Goal: Information Seeking & Learning: Learn about a topic

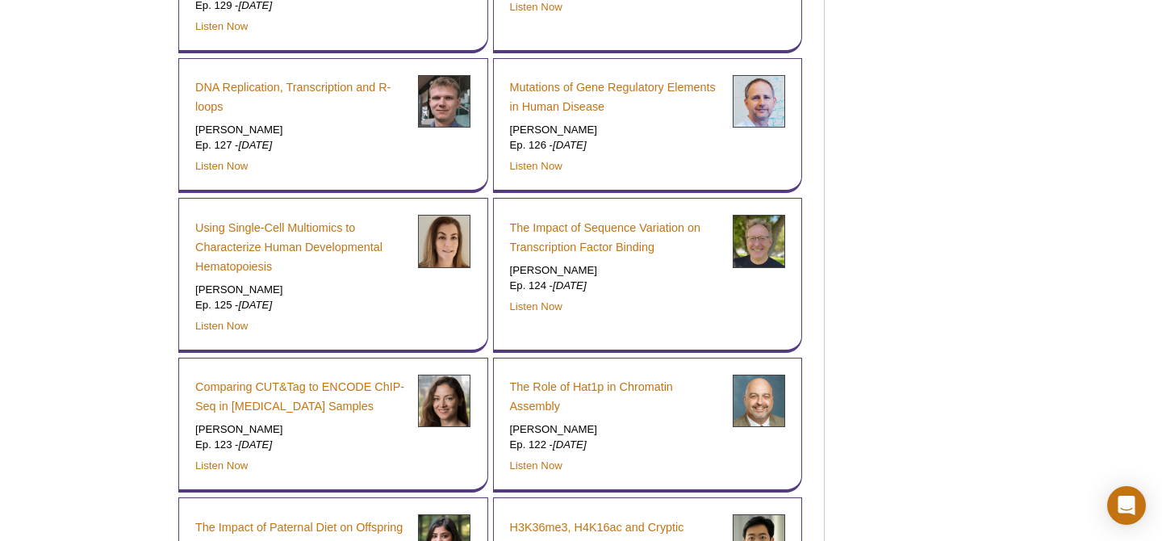
scroll to position [2025, 0]
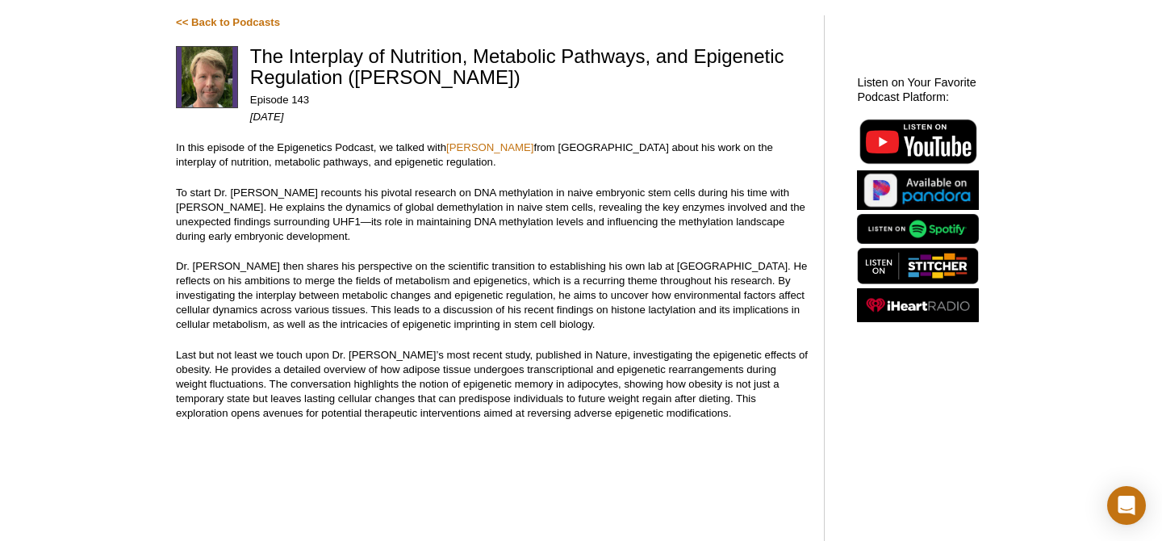
scroll to position [132, 0]
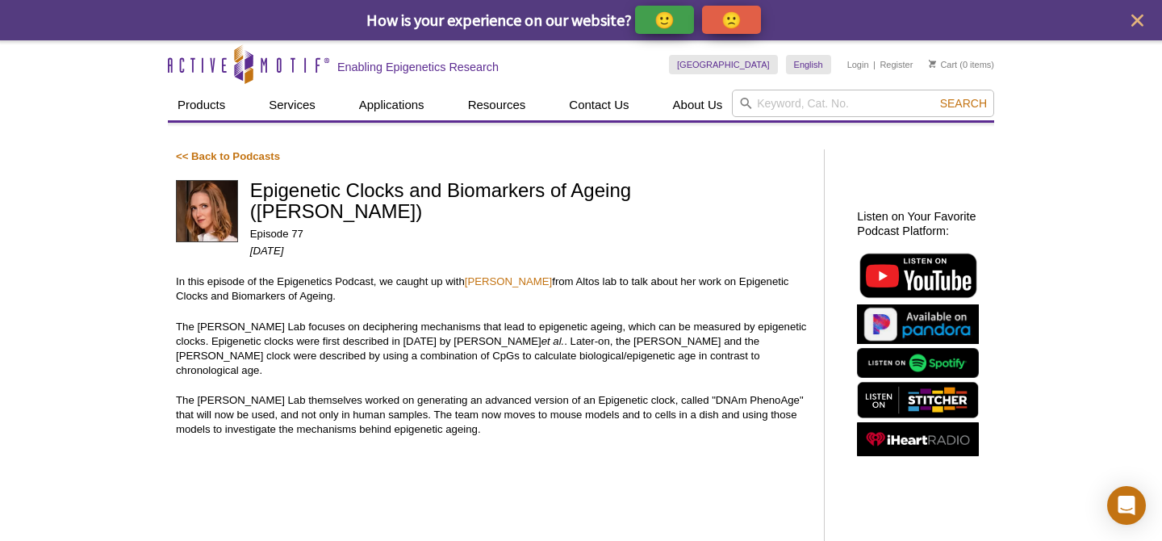
click at [541, 137] on div "<< Back to Podcasts Epigenetic Clocks and Biomarkers of Ageing (Morgan Levine) …" at bounding box center [581, 403] width 827 height 561
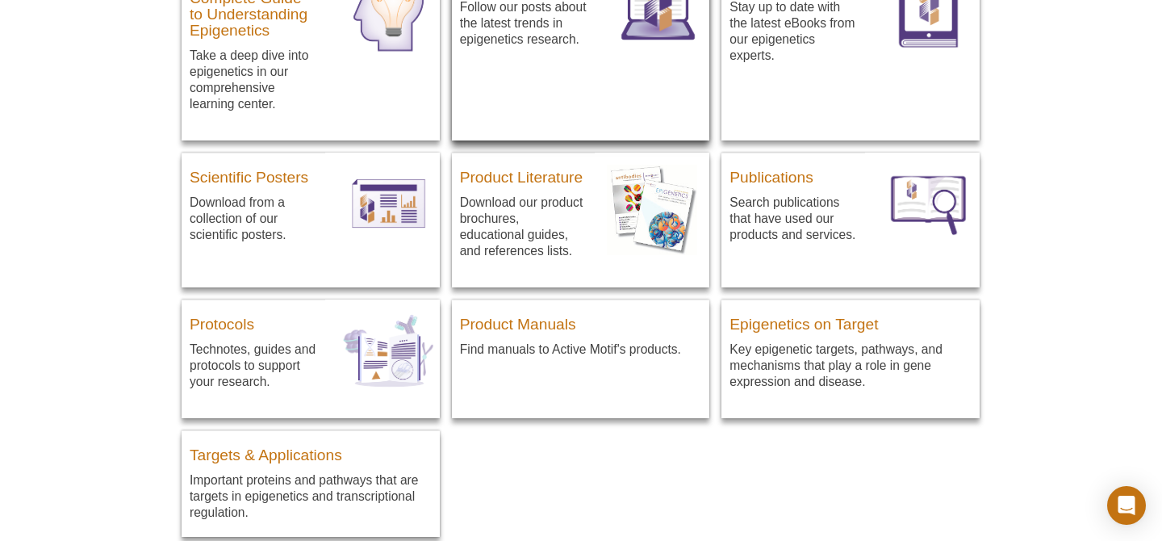
scroll to position [295, 0]
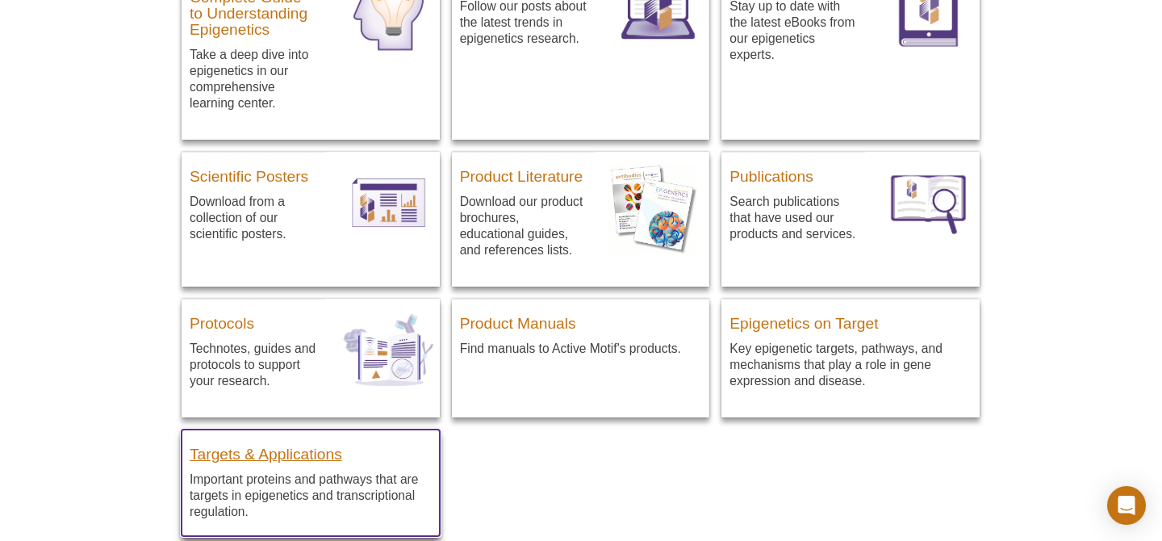
click at [327, 455] on h3 "Targets & Applications" at bounding box center [311, 450] width 242 height 24
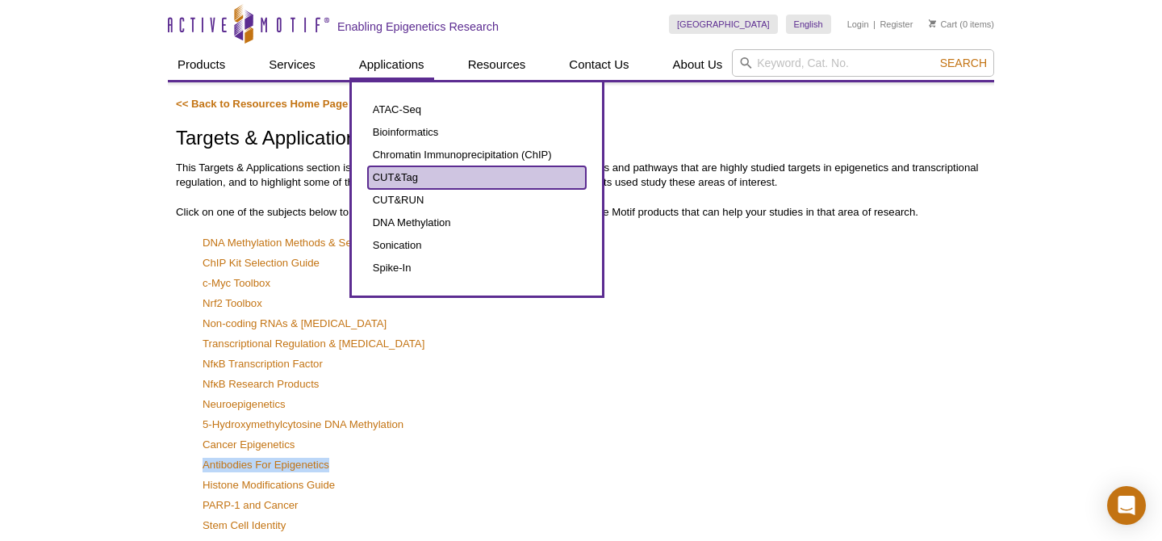
click at [389, 172] on link "CUT&Tag" at bounding box center [477, 177] width 218 height 23
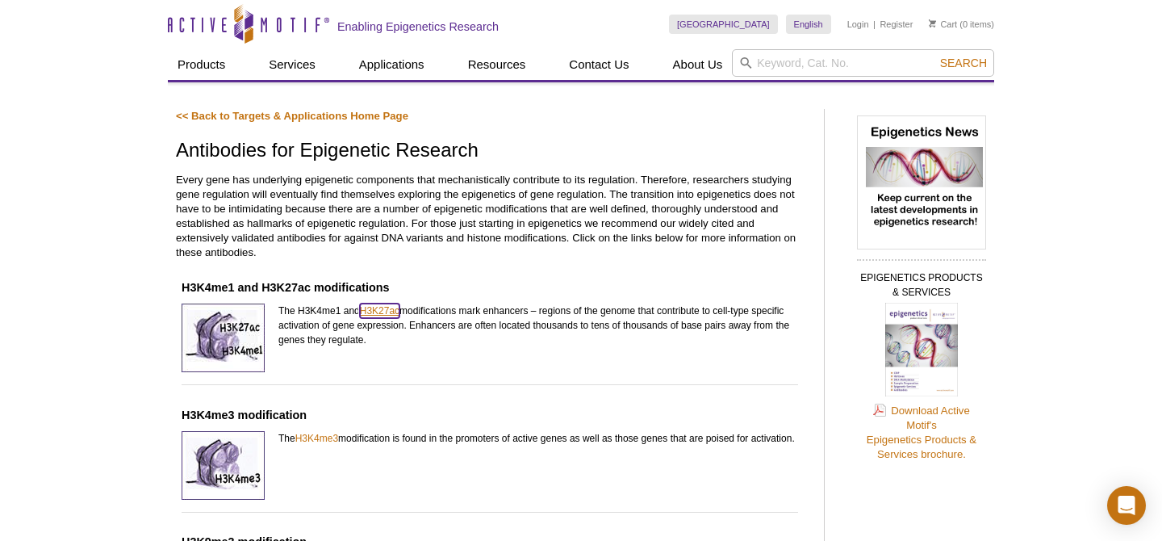
click at [379, 306] on link "H3K27ac" at bounding box center [380, 311] width 40 height 15
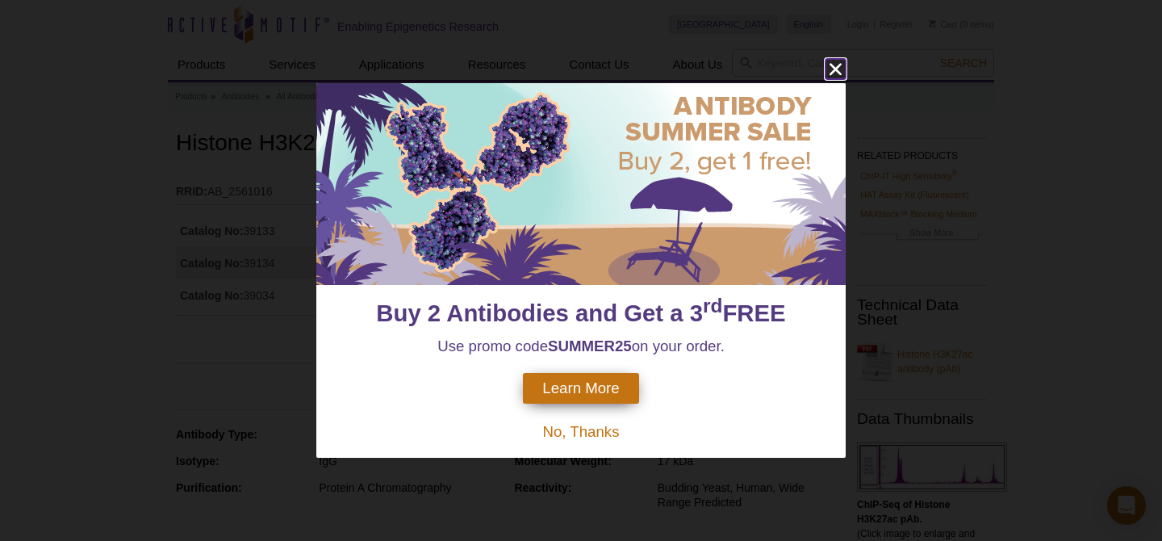
click at [832, 61] on icon "close" at bounding box center [836, 69] width 20 height 20
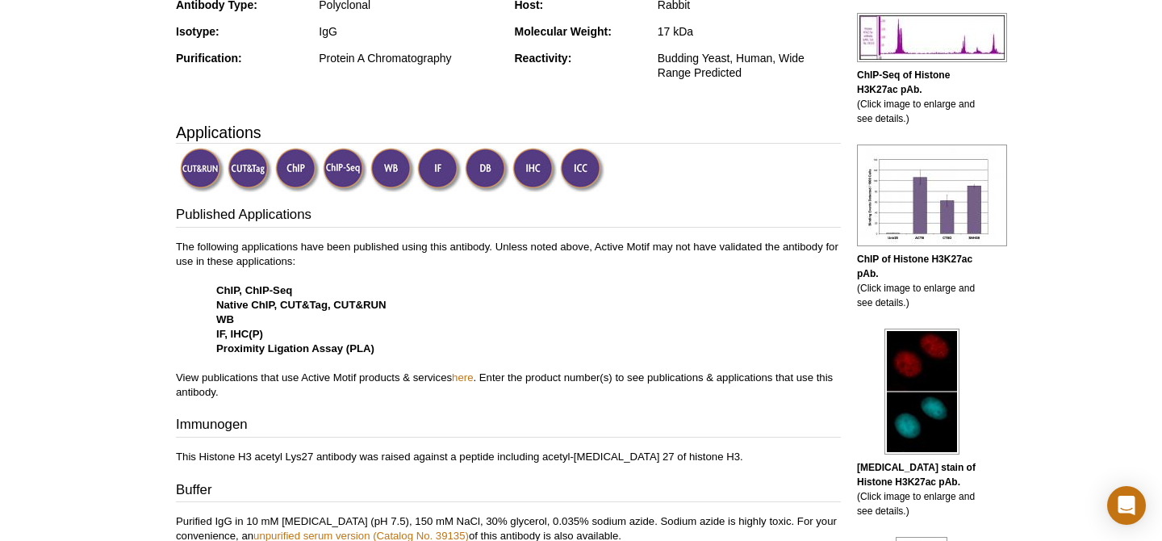
scroll to position [432, 0]
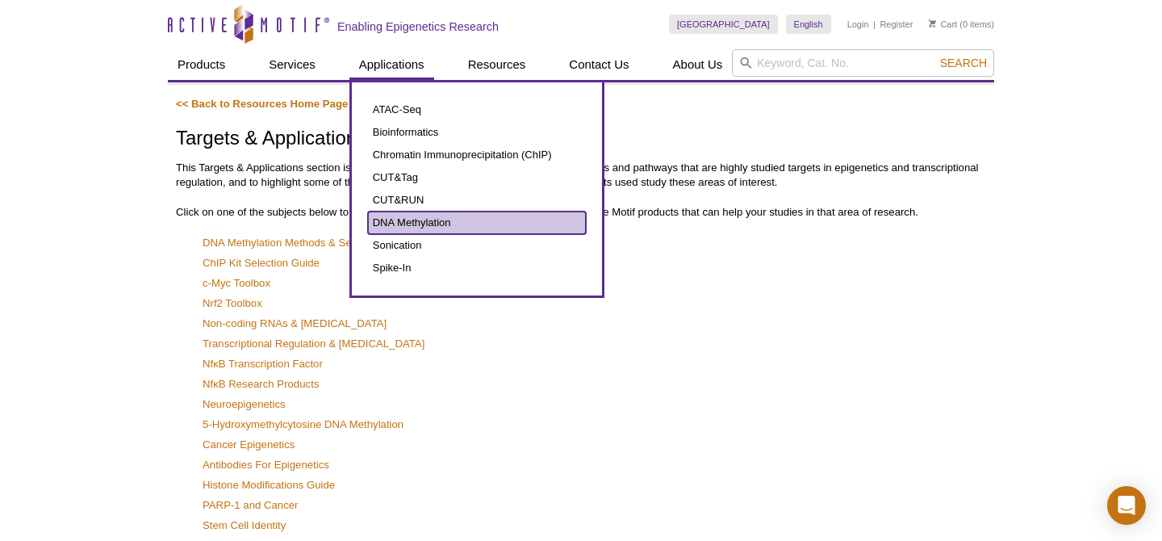
click at [406, 224] on link "DNA Methylation" at bounding box center [477, 223] width 218 height 23
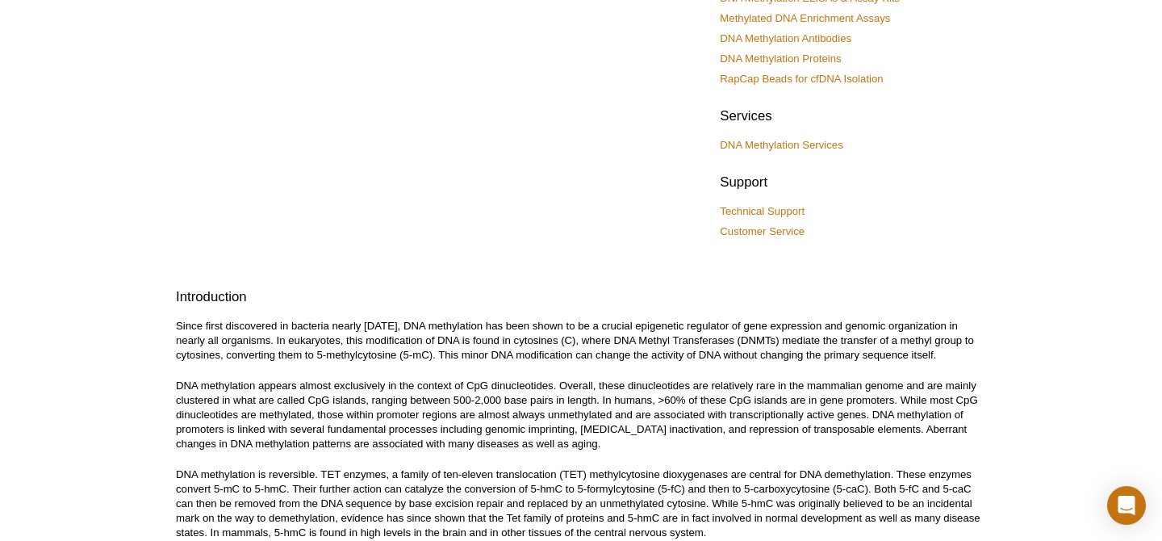
scroll to position [190, 0]
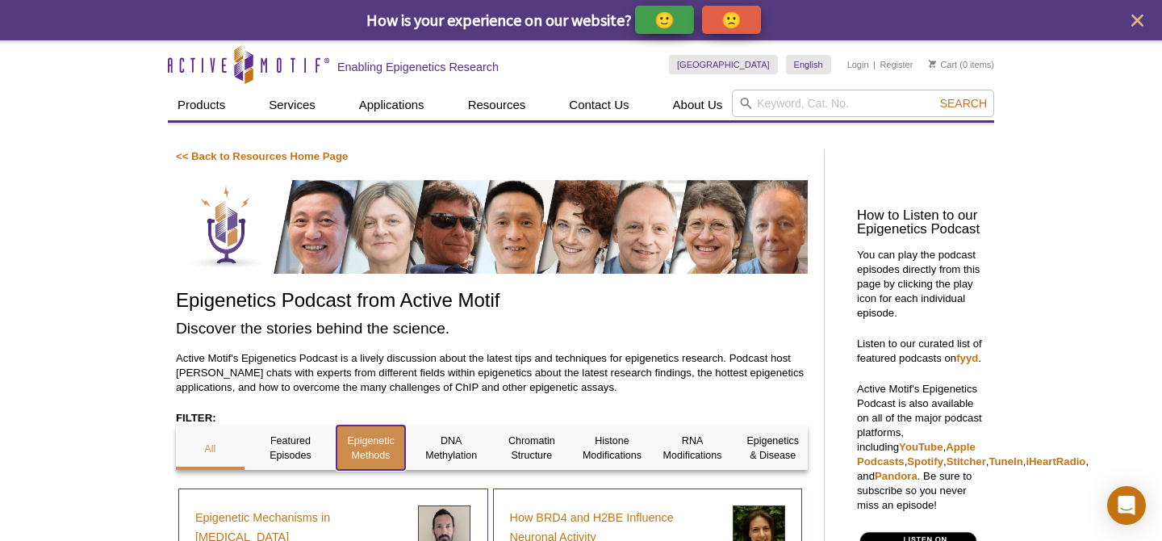
click at [359, 449] on p "Epigenetic Methods" at bounding box center [371, 448] width 69 height 29
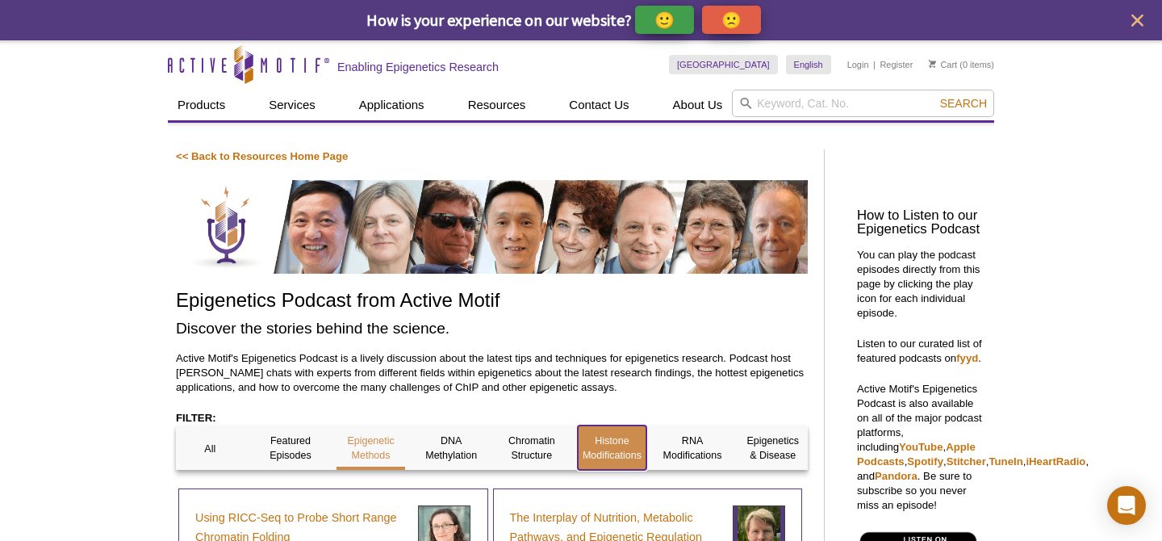
click at [609, 448] on p "Histone Modifications" at bounding box center [612, 448] width 69 height 29
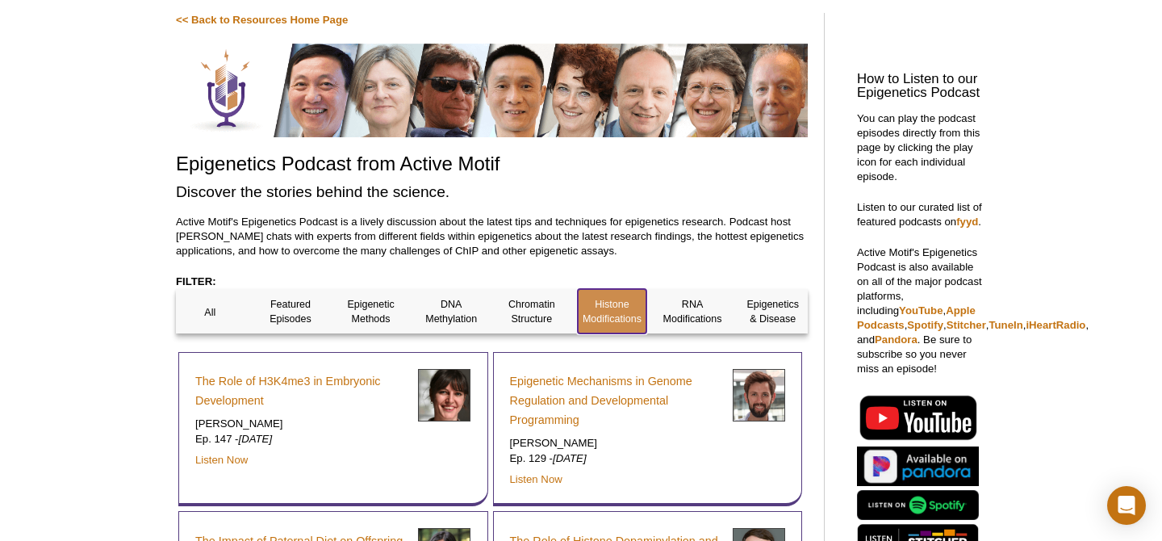
scroll to position [137, 0]
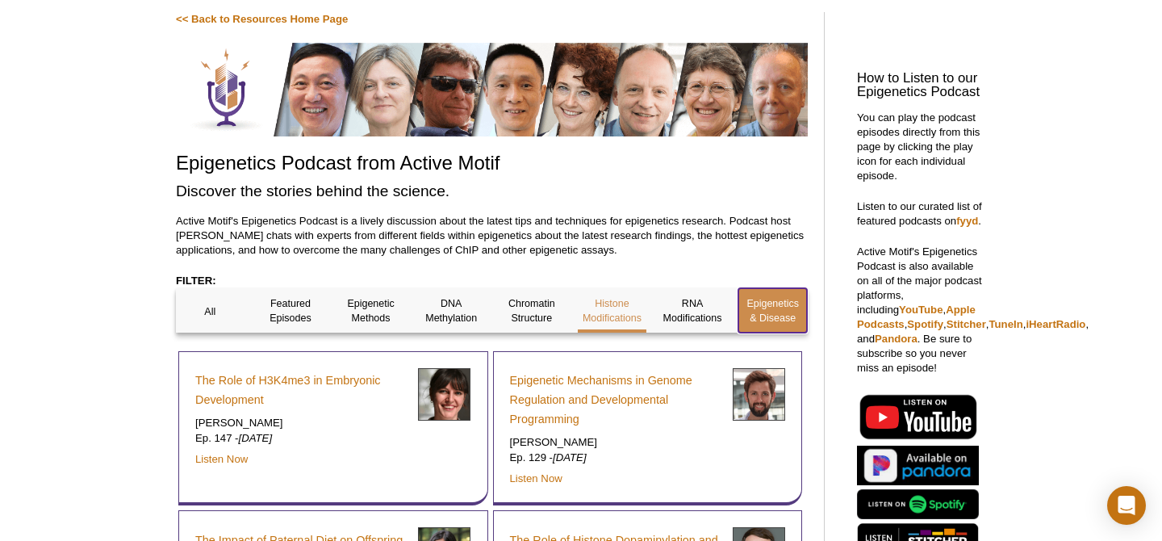
click at [773, 307] on p "Epigenetics & Disease" at bounding box center [773, 310] width 69 height 29
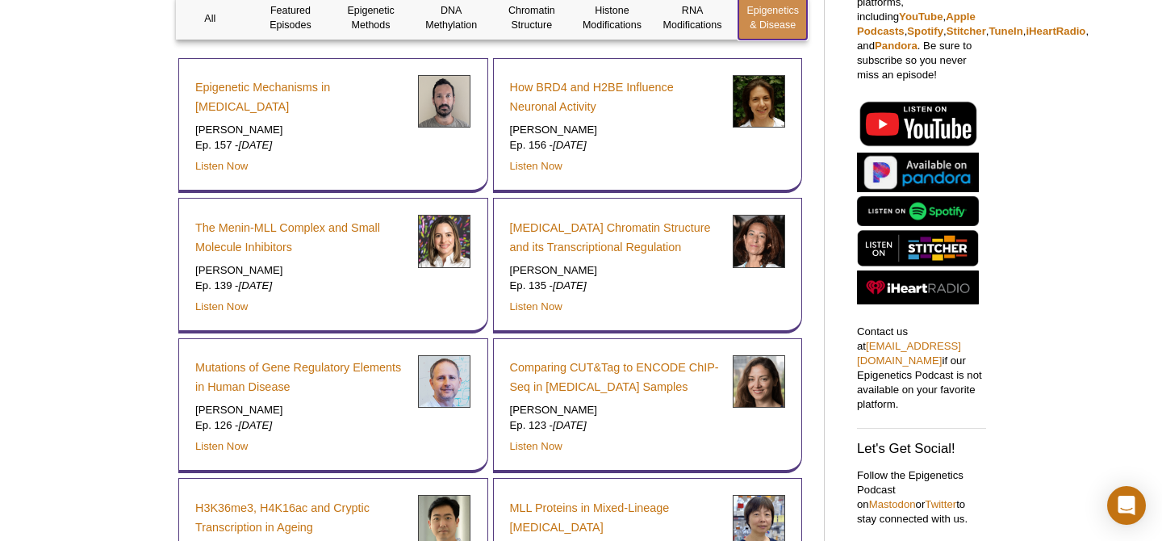
scroll to position [440, 0]
